Goal: Information Seeking & Learning: Learn about a topic

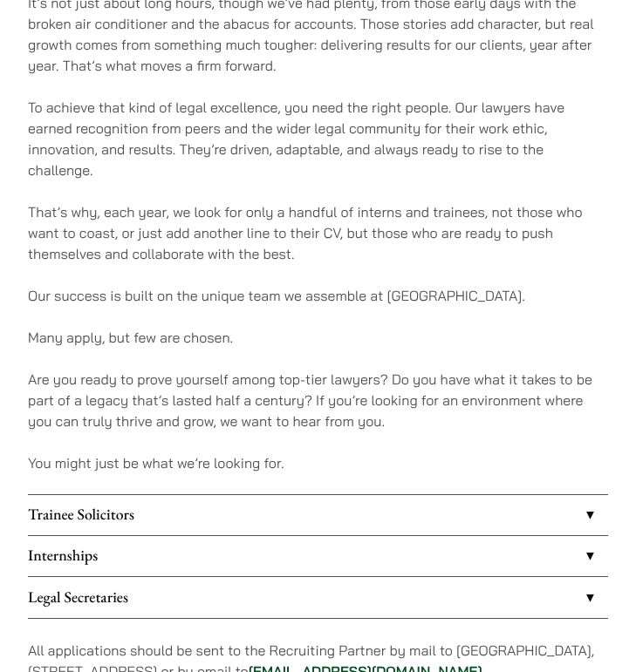
scroll to position [883, 0]
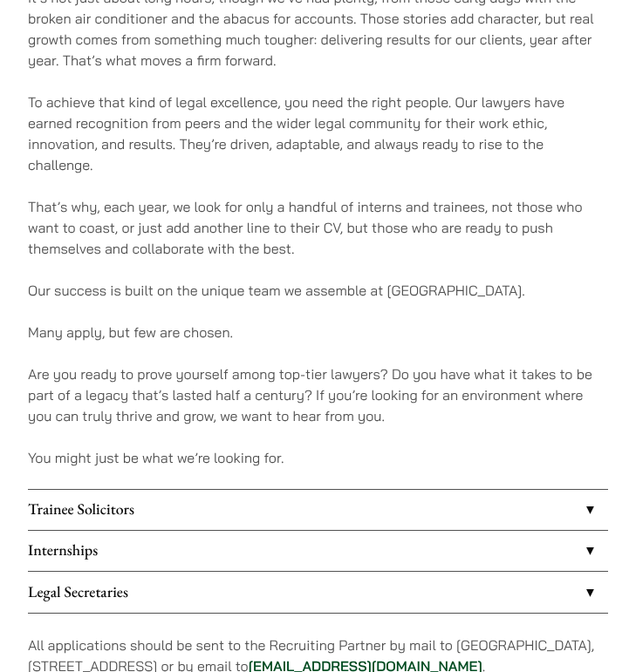
click at [182, 535] on link "Internships" at bounding box center [318, 551] width 580 height 40
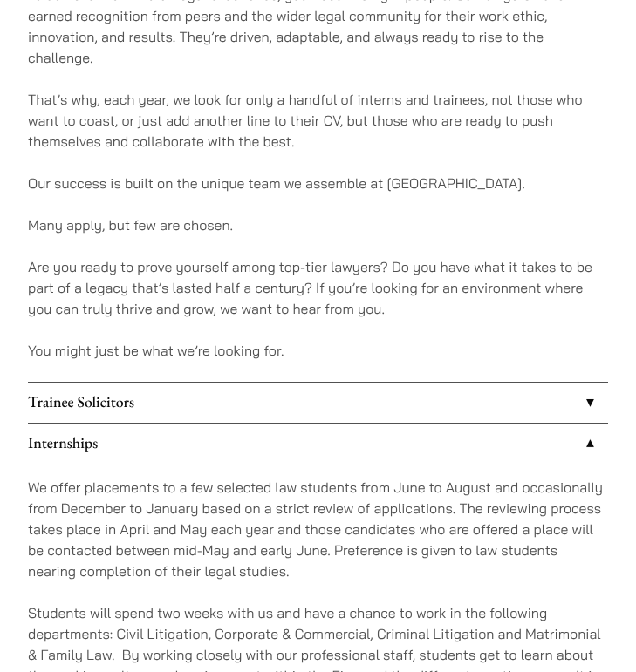
scroll to position [994, 0]
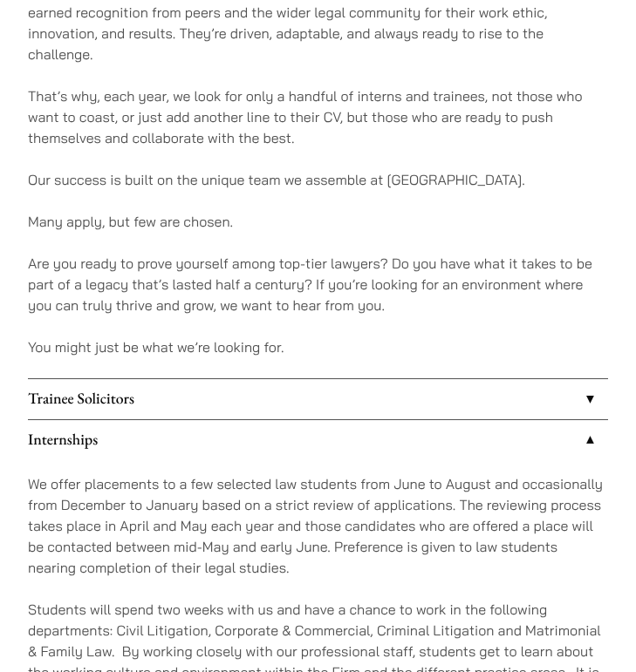
click at [193, 379] on link "Trainee Solicitors" at bounding box center [318, 399] width 580 height 40
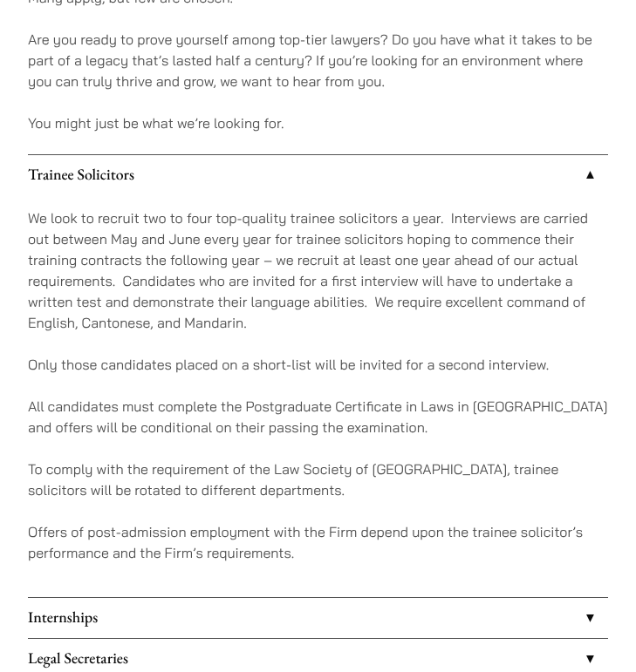
scroll to position [1294, 0]
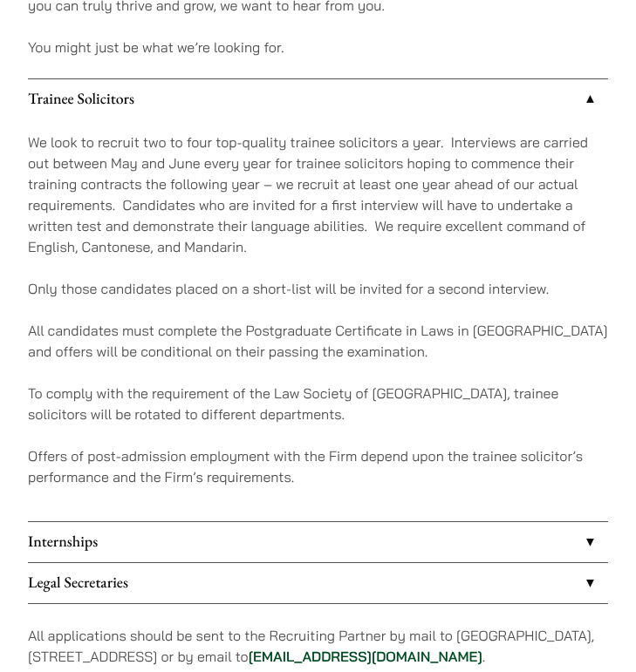
click at [172, 522] on link "Internships" at bounding box center [318, 542] width 580 height 40
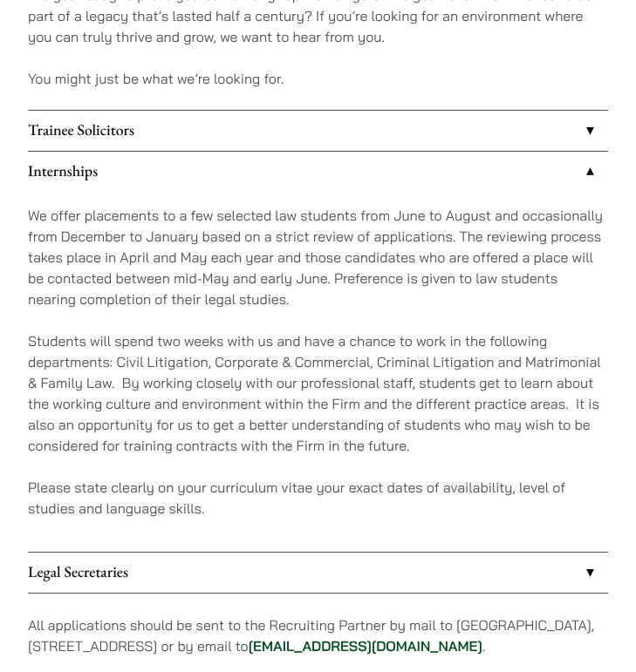
scroll to position [1256, 0]
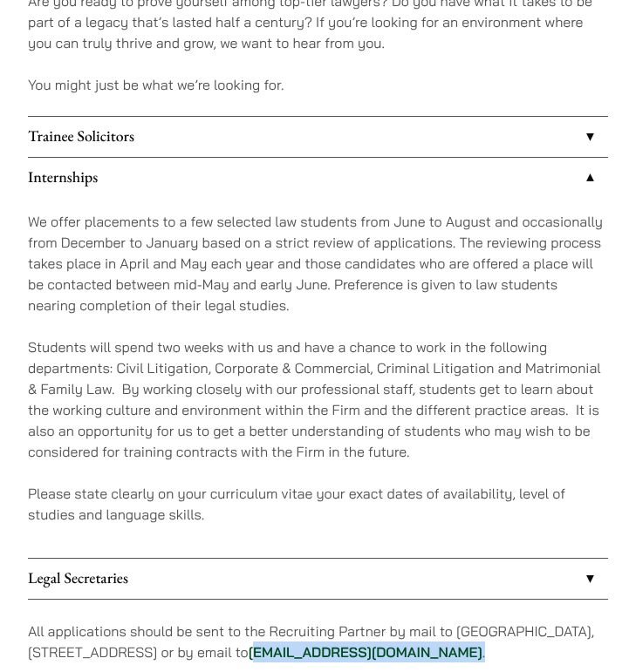
drag, startPoint x: 568, startPoint y: 628, endPoint x: 409, endPoint y: 636, distance: 158.9
click at [409, 636] on p "All applications should be sent to the Recruiting Partner by mail to [GEOGRAPHI…" at bounding box center [318, 642] width 580 height 42
drag, startPoint x: 403, startPoint y: 635, endPoint x: 548, endPoint y: 633, distance: 144.8
click at [548, 633] on p "All applications should be sent to the Recruiting Partner by mail to [GEOGRAPHI…" at bounding box center [318, 642] width 580 height 42
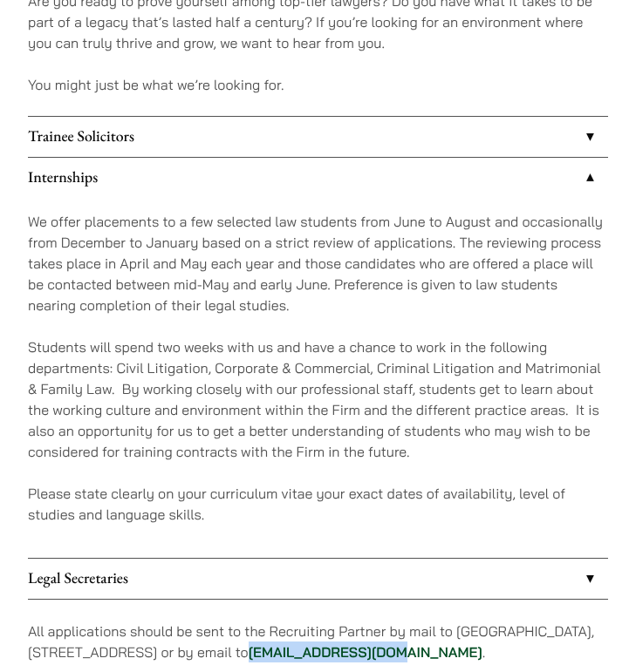
copy link "[EMAIL_ADDRESS][DOMAIN_NAME]"
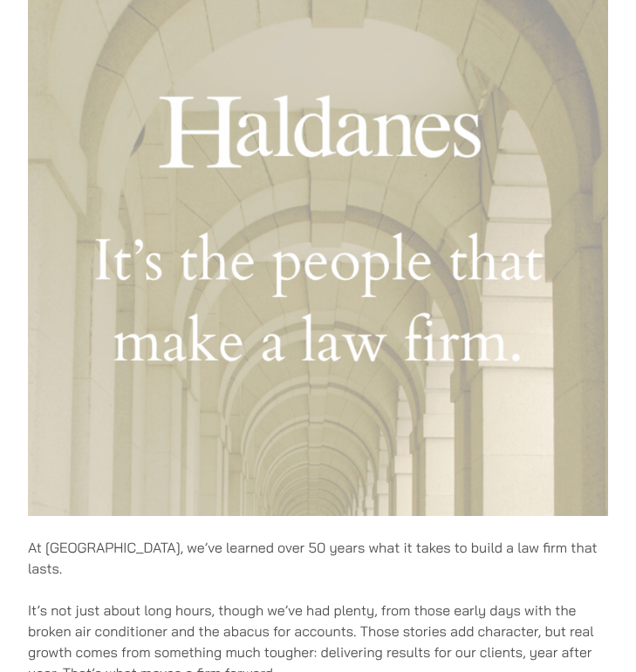
scroll to position [0, 0]
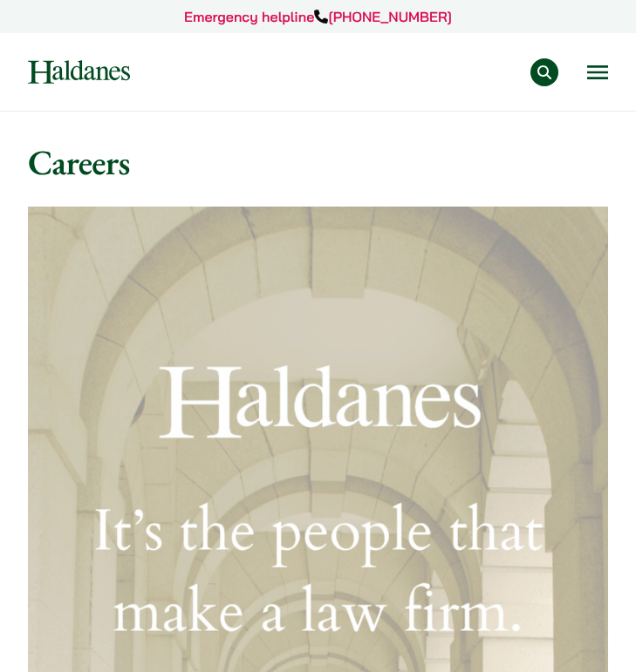
click at [97, 77] on img at bounding box center [79, 72] width 102 height 24
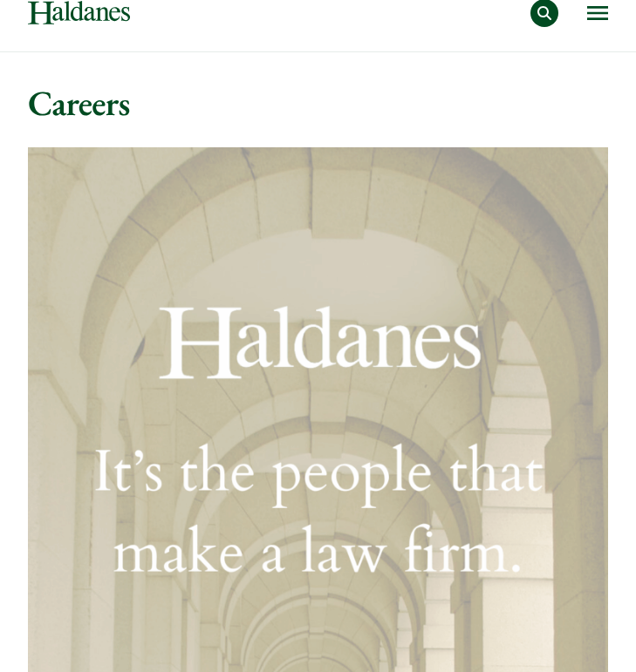
scroll to position [198, 0]
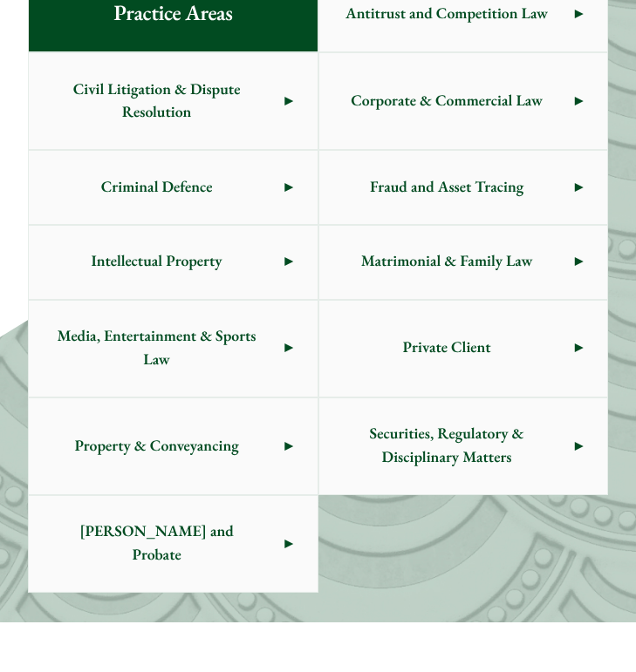
scroll to position [846, 0]
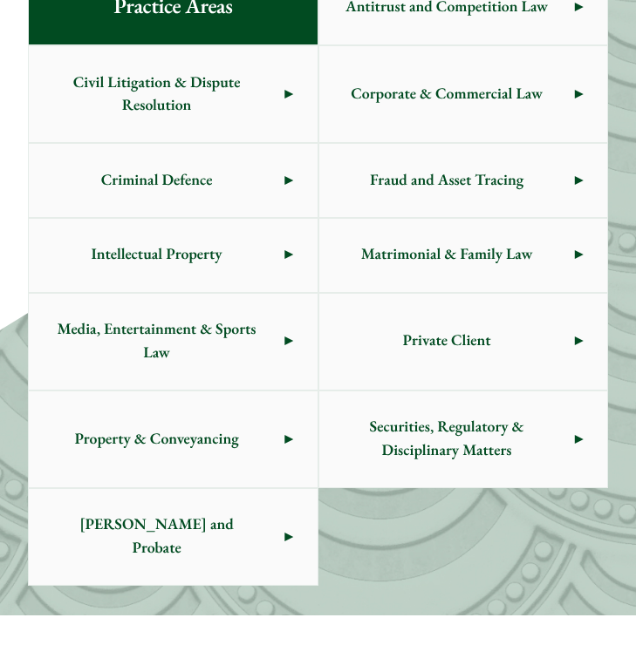
click at [192, 192] on span "Criminal Defence" at bounding box center [156, 180] width 255 height 73
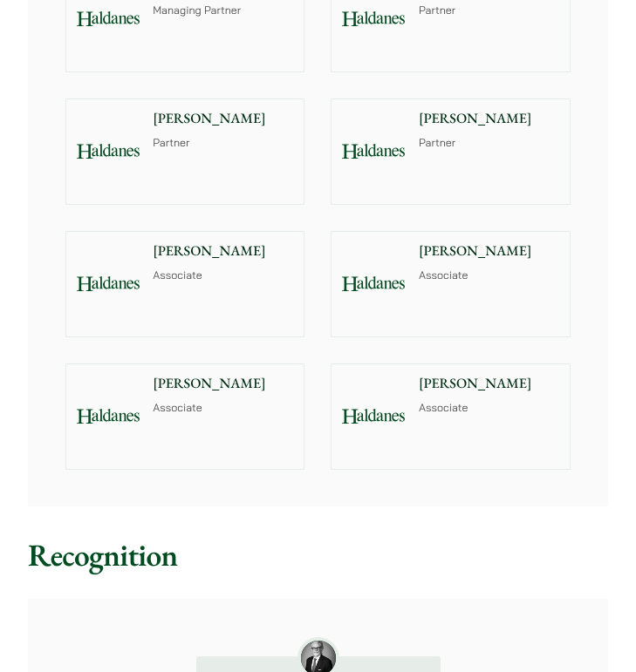
scroll to position [2108, 0]
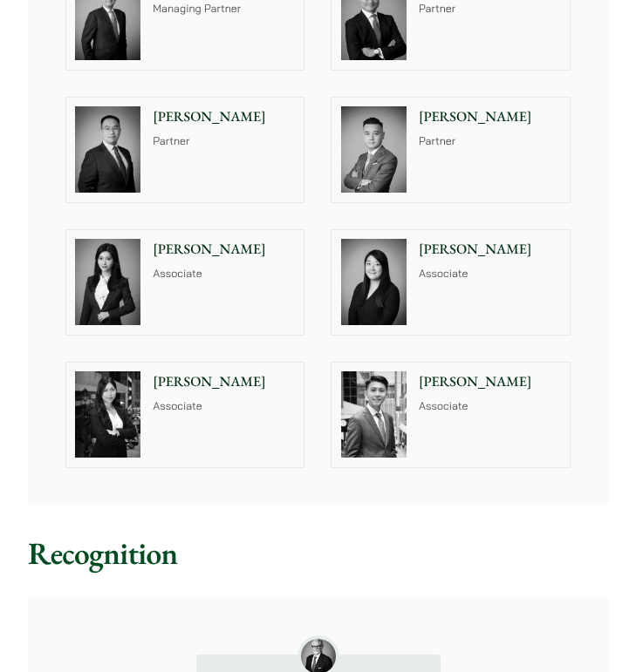
click at [252, 313] on div "[PERSON_NAME] Associate" at bounding box center [227, 282] width 154 height 105
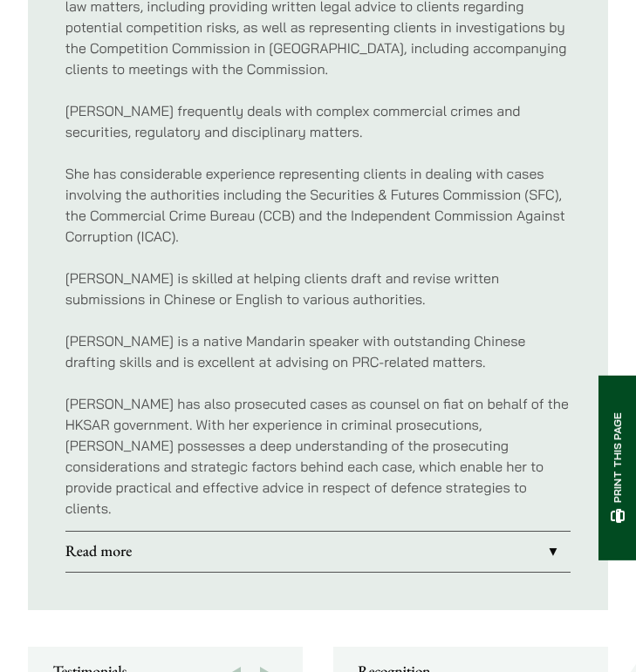
scroll to position [1417, 0]
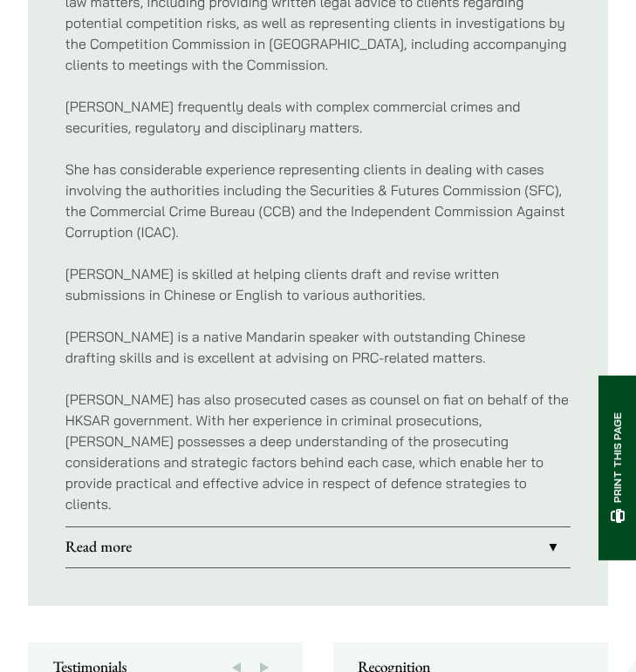
click at [255, 528] on link "Read more" at bounding box center [318, 548] width 506 height 40
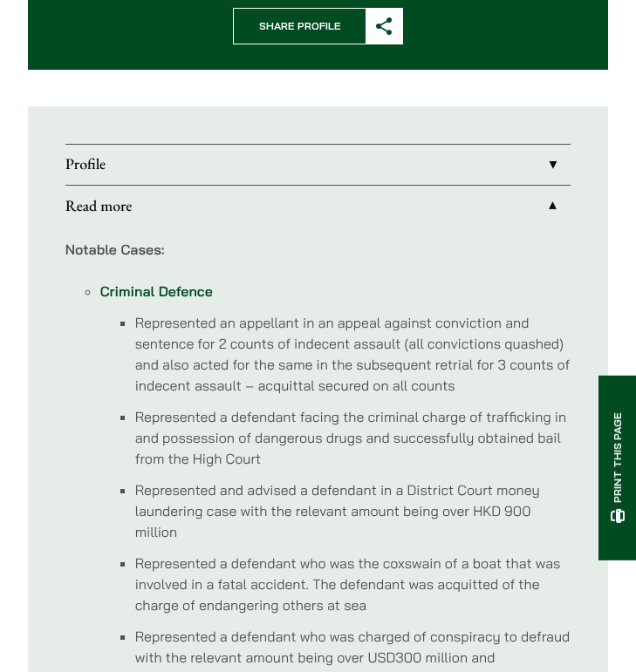
scroll to position [831, 0]
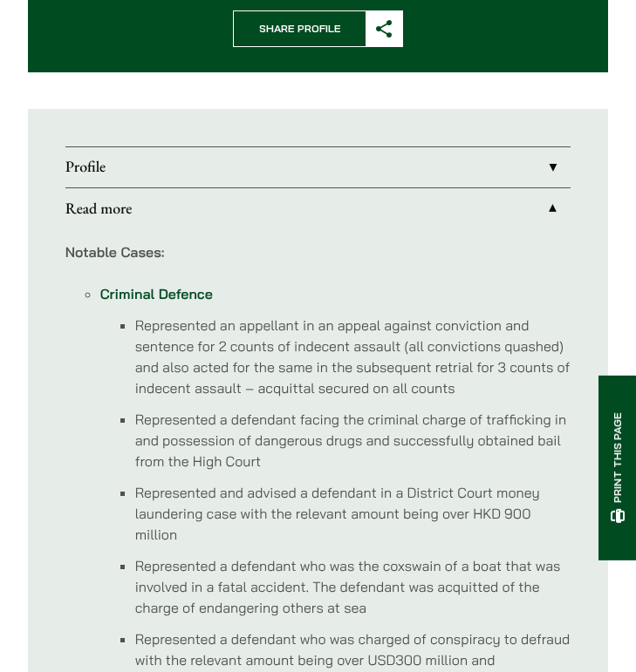
click at [326, 165] on link "Profile" at bounding box center [318, 167] width 506 height 40
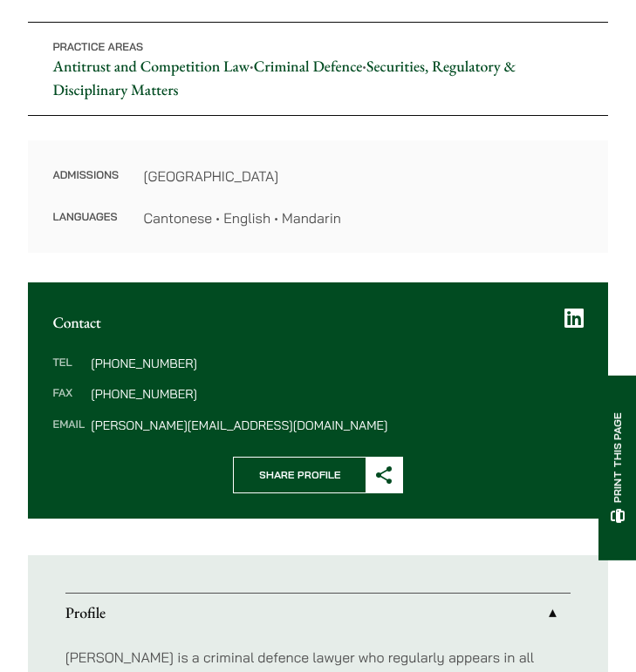
scroll to position [390, 0]
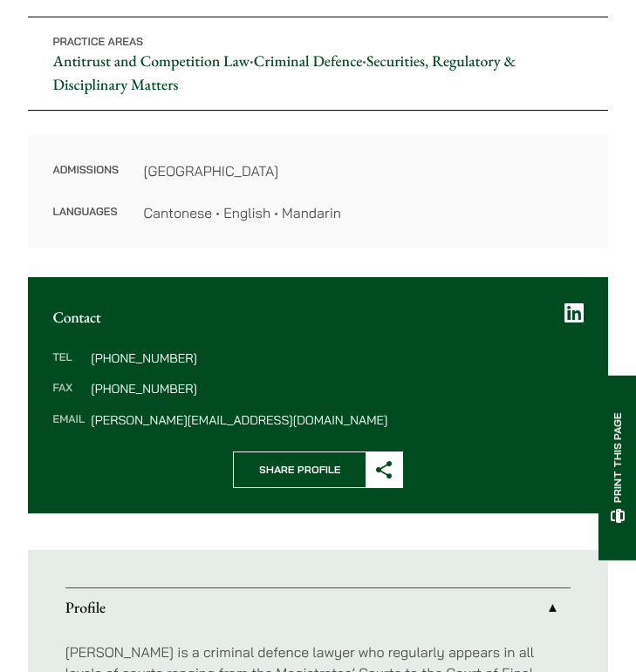
click at [571, 320] on icon at bounding box center [573, 314] width 19 height 22
